Goal: Find specific page/section: Find specific page/section

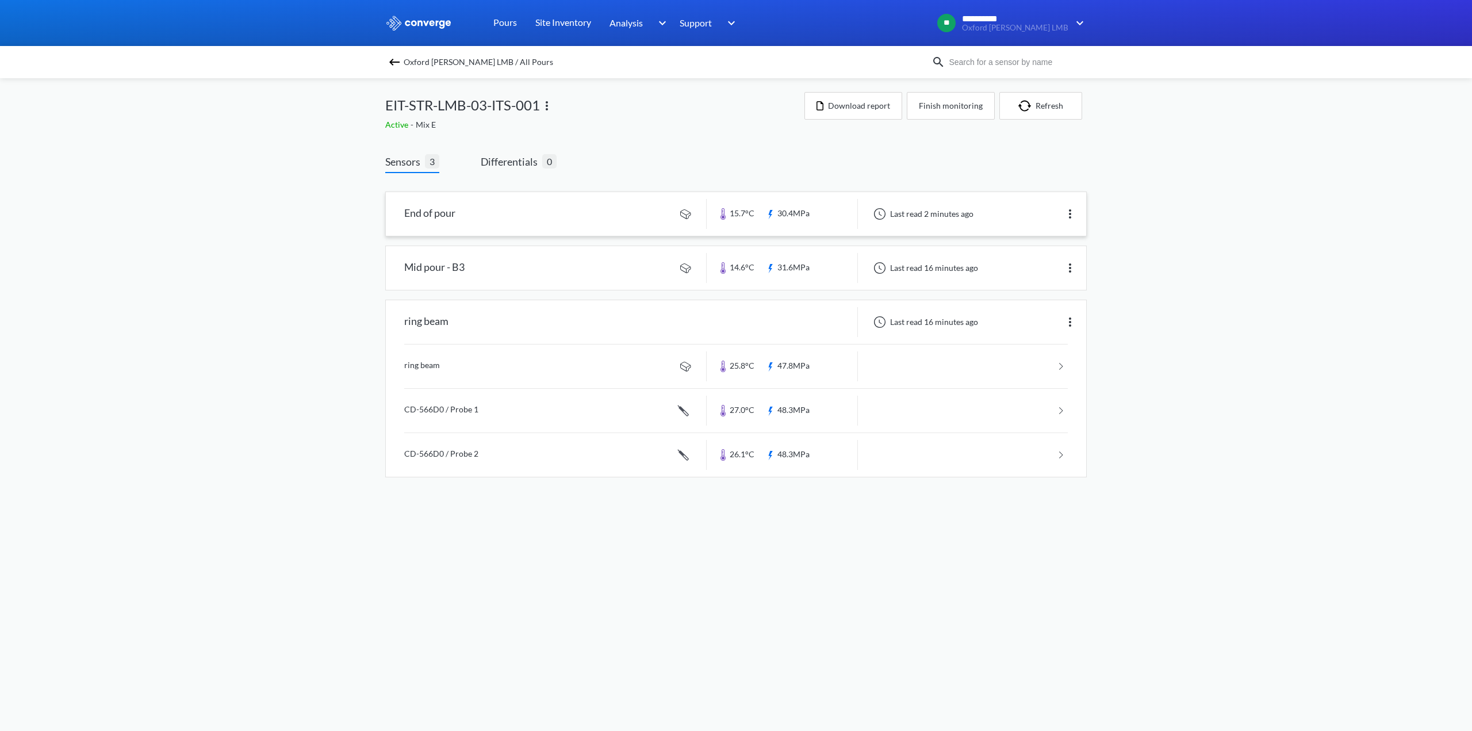
click at [420, 213] on link at bounding box center [736, 214] width 701 height 44
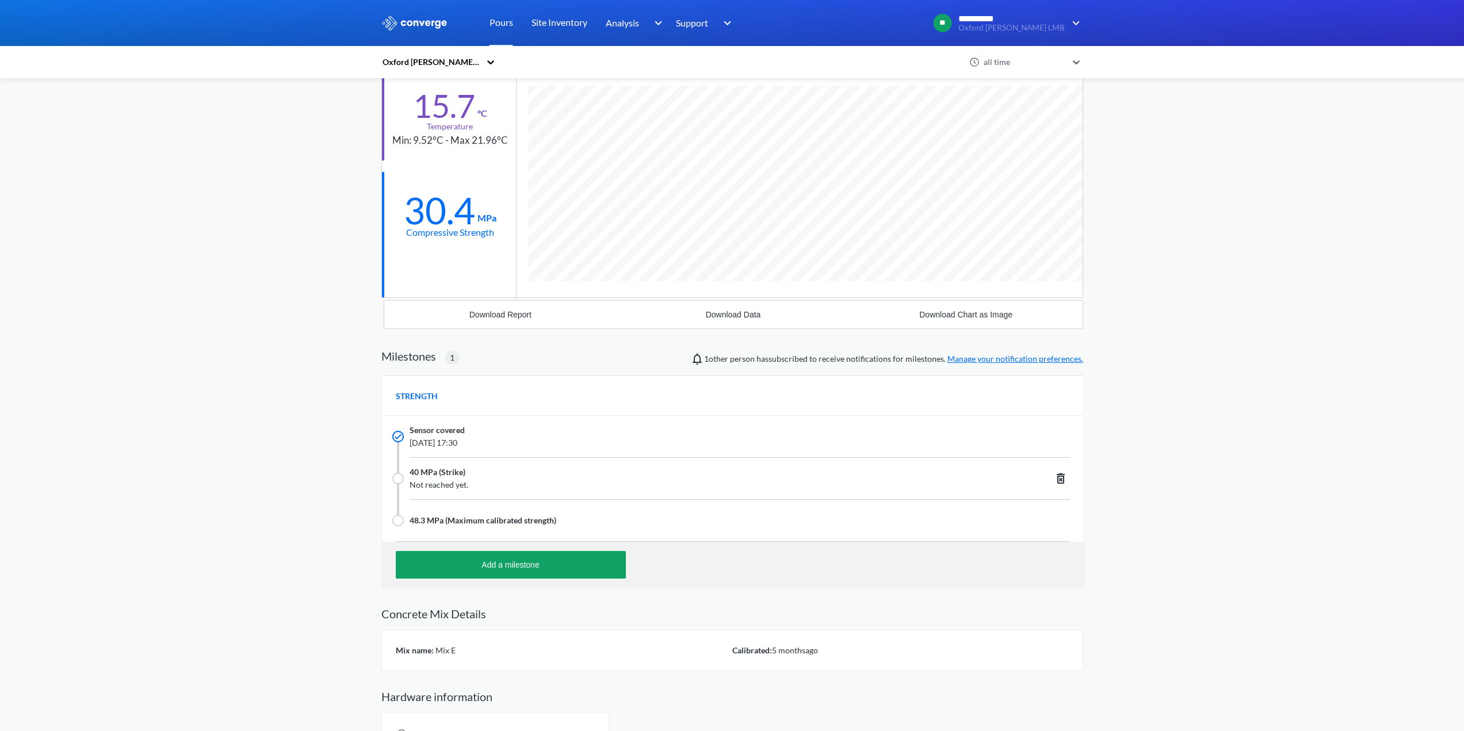
scroll to position [115, 0]
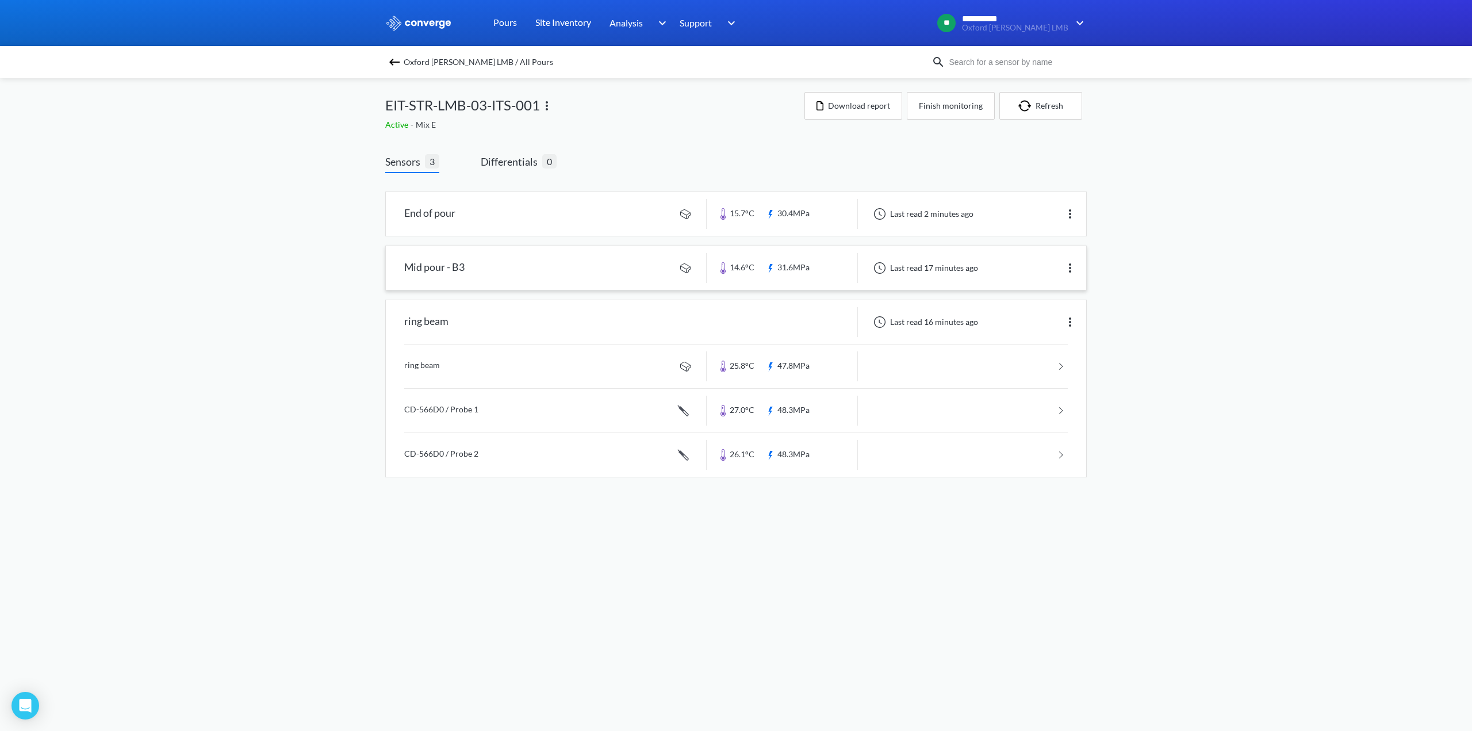
click at [444, 263] on link at bounding box center [736, 268] width 701 height 44
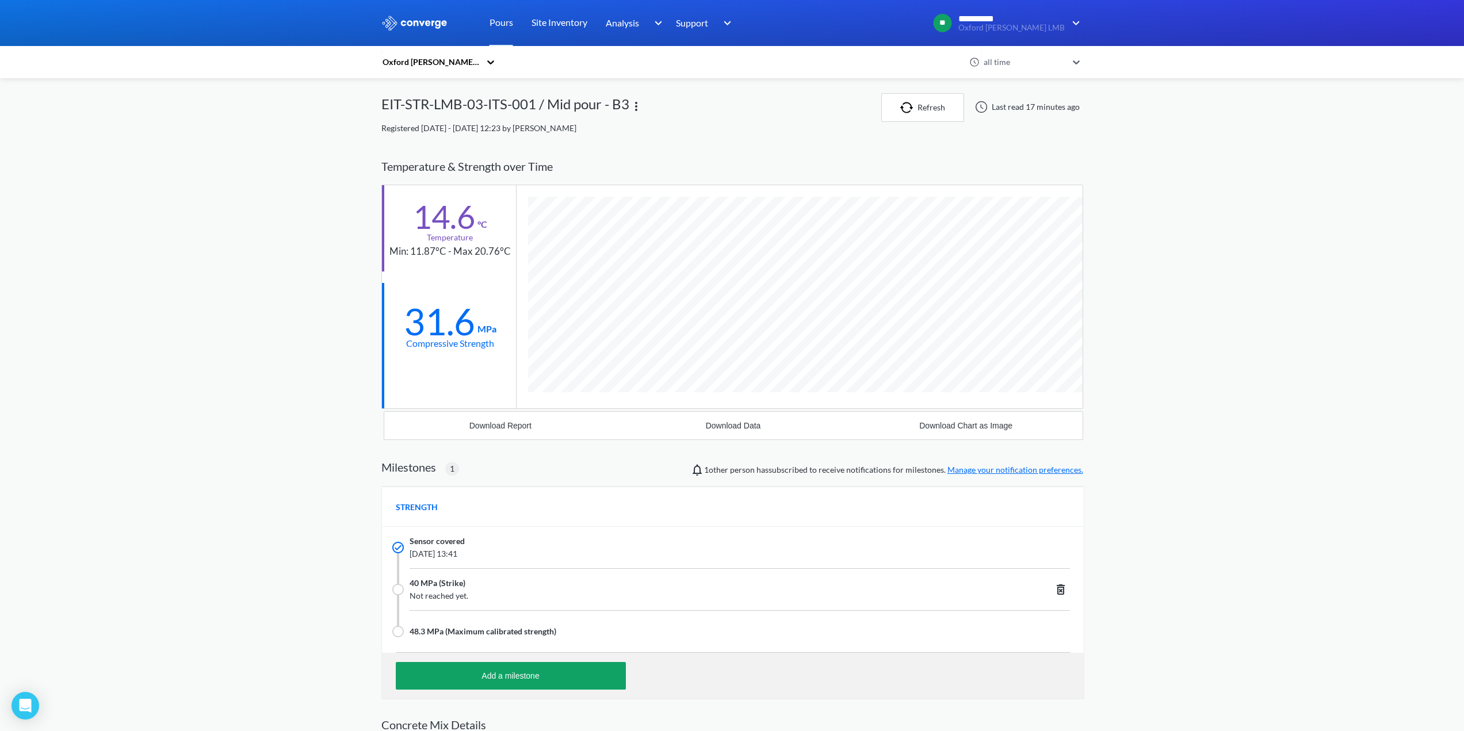
scroll to position [773, 702]
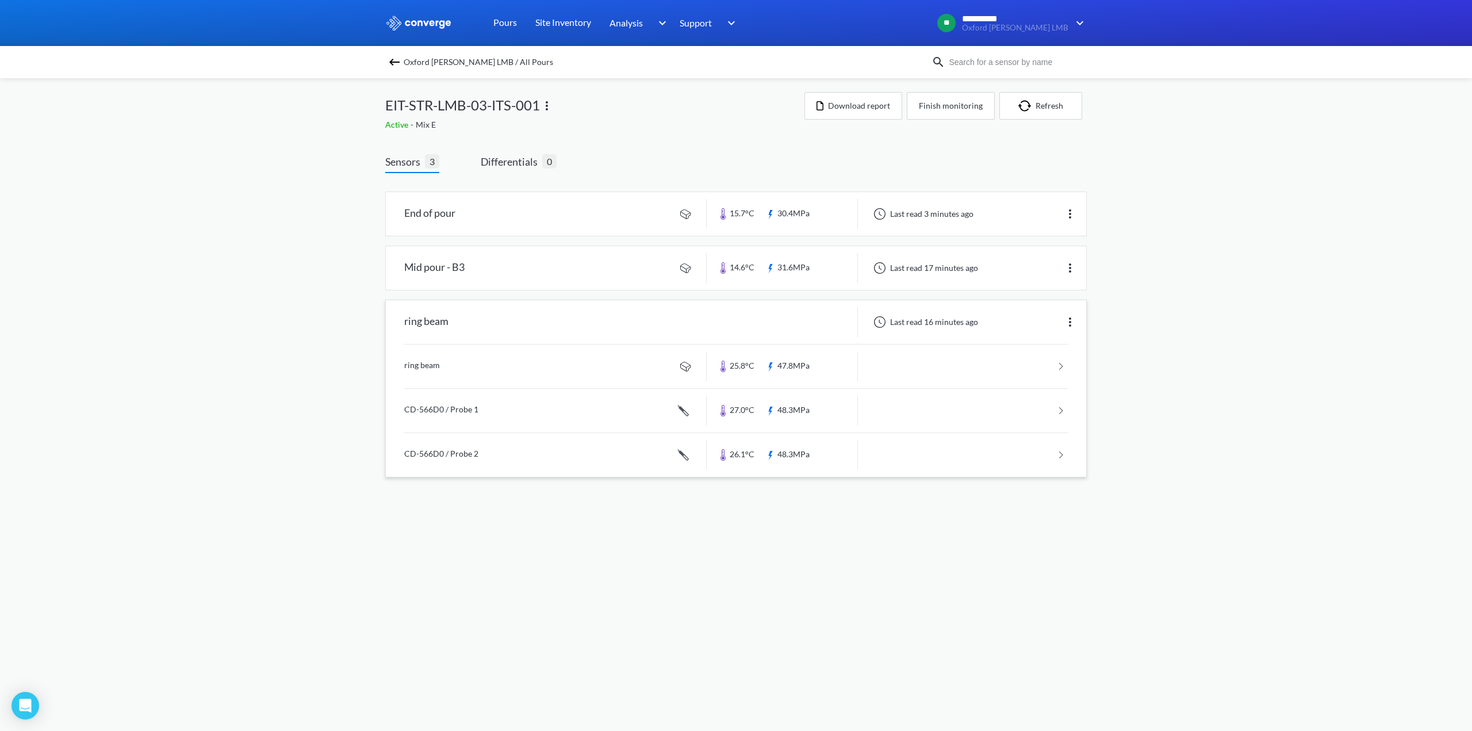
click at [417, 324] on div "ring beam" at bounding box center [426, 322] width 44 height 30
click at [424, 327] on div "ring beam" at bounding box center [426, 322] width 44 height 30
click at [426, 366] on link at bounding box center [736, 367] width 664 height 44
click at [447, 413] on link at bounding box center [736, 411] width 664 height 44
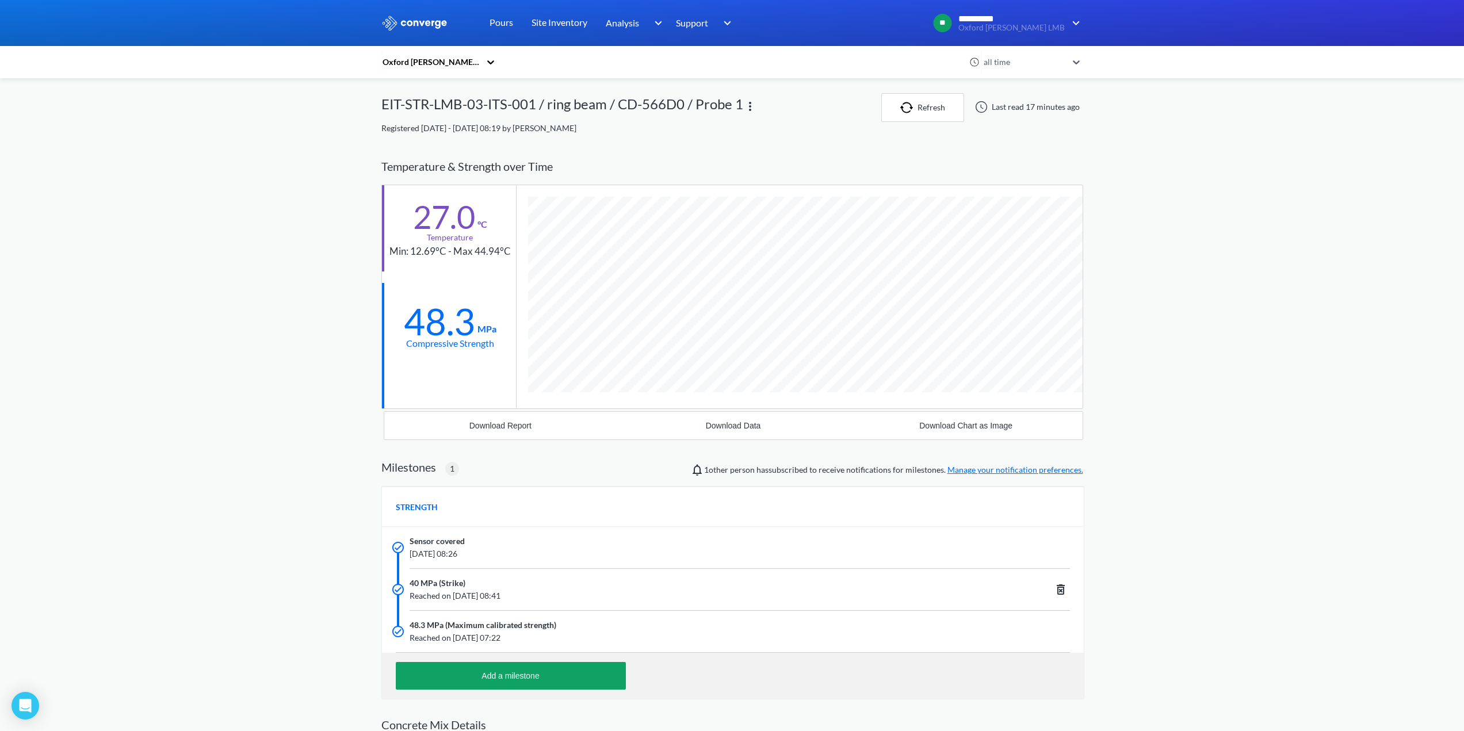
scroll to position [795, 702]
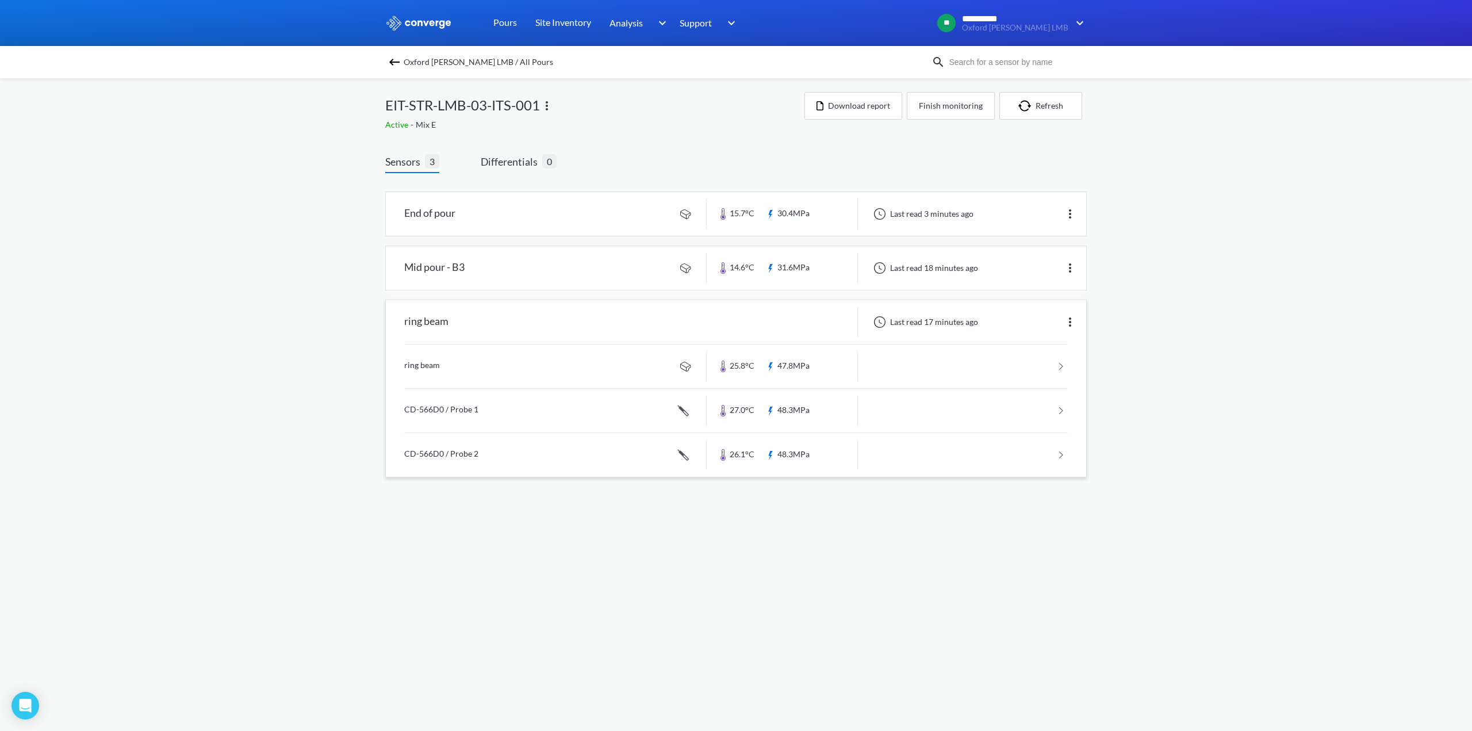
click at [442, 453] on link at bounding box center [736, 455] width 664 height 44
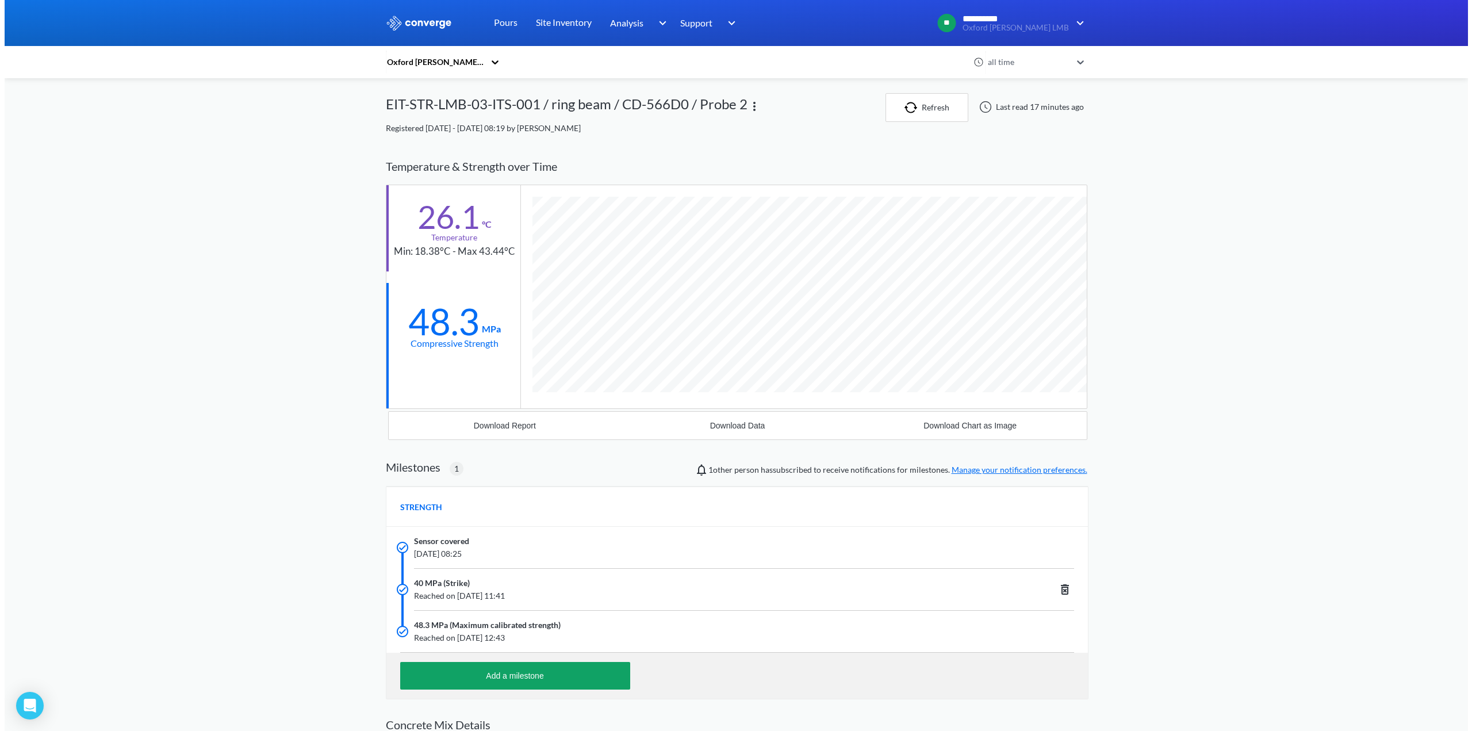
scroll to position [795, 702]
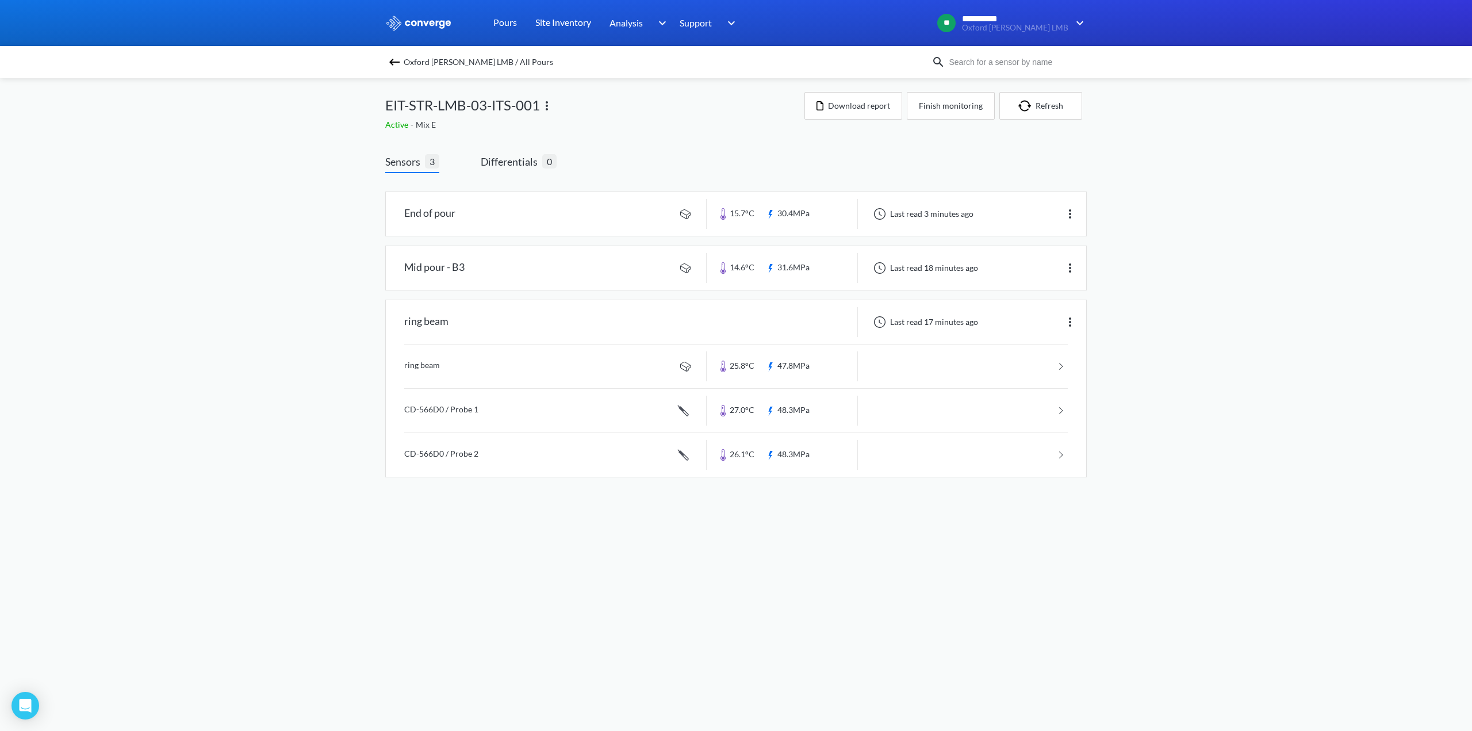
click at [204, 300] on div "**********" at bounding box center [736, 250] width 1472 height 500
click at [1290, 347] on div "**********" at bounding box center [736, 250] width 1472 height 500
